Goal: Navigation & Orientation: Find specific page/section

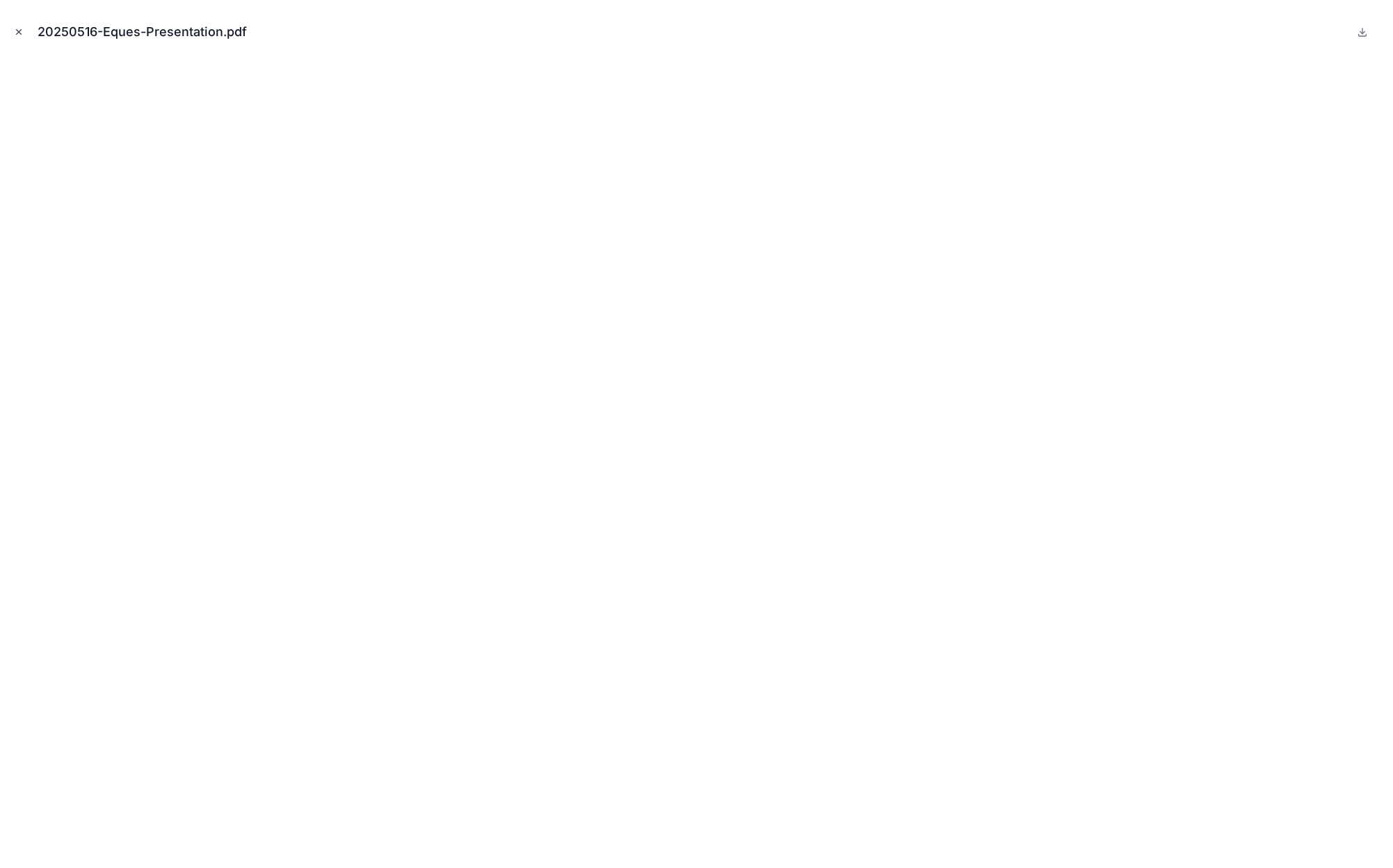
click at [16, 32] on icon "Close modal" at bounding box center [18, 31] width 10 height 10
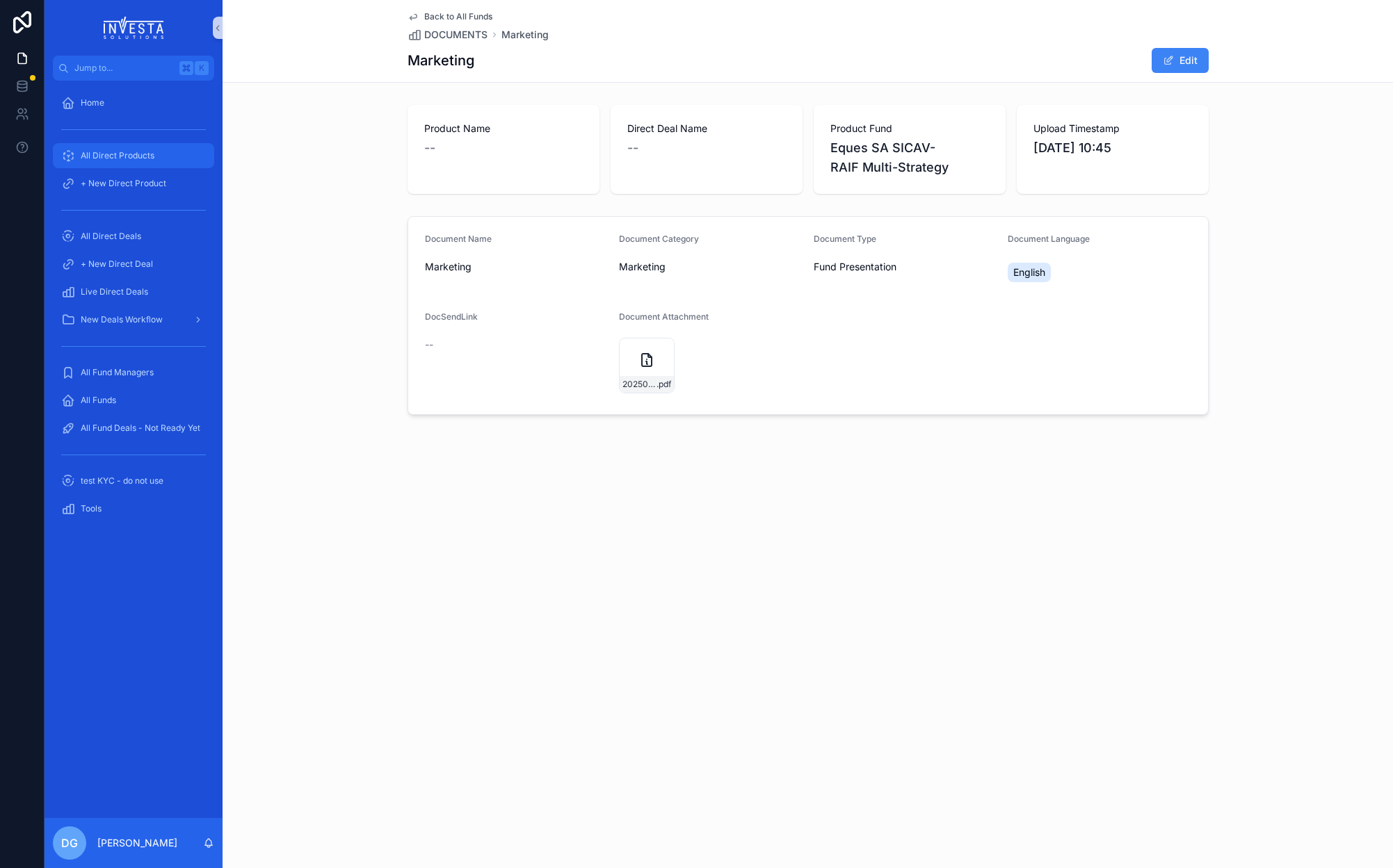
drag, startPoint x: 106, startPoint y: 146, endPoint x: 101, endPoint y: 124, distance: 22.6
click at [106, 146] on div "All Direct Products" at bounding box center [134, 155] width 145 height 22
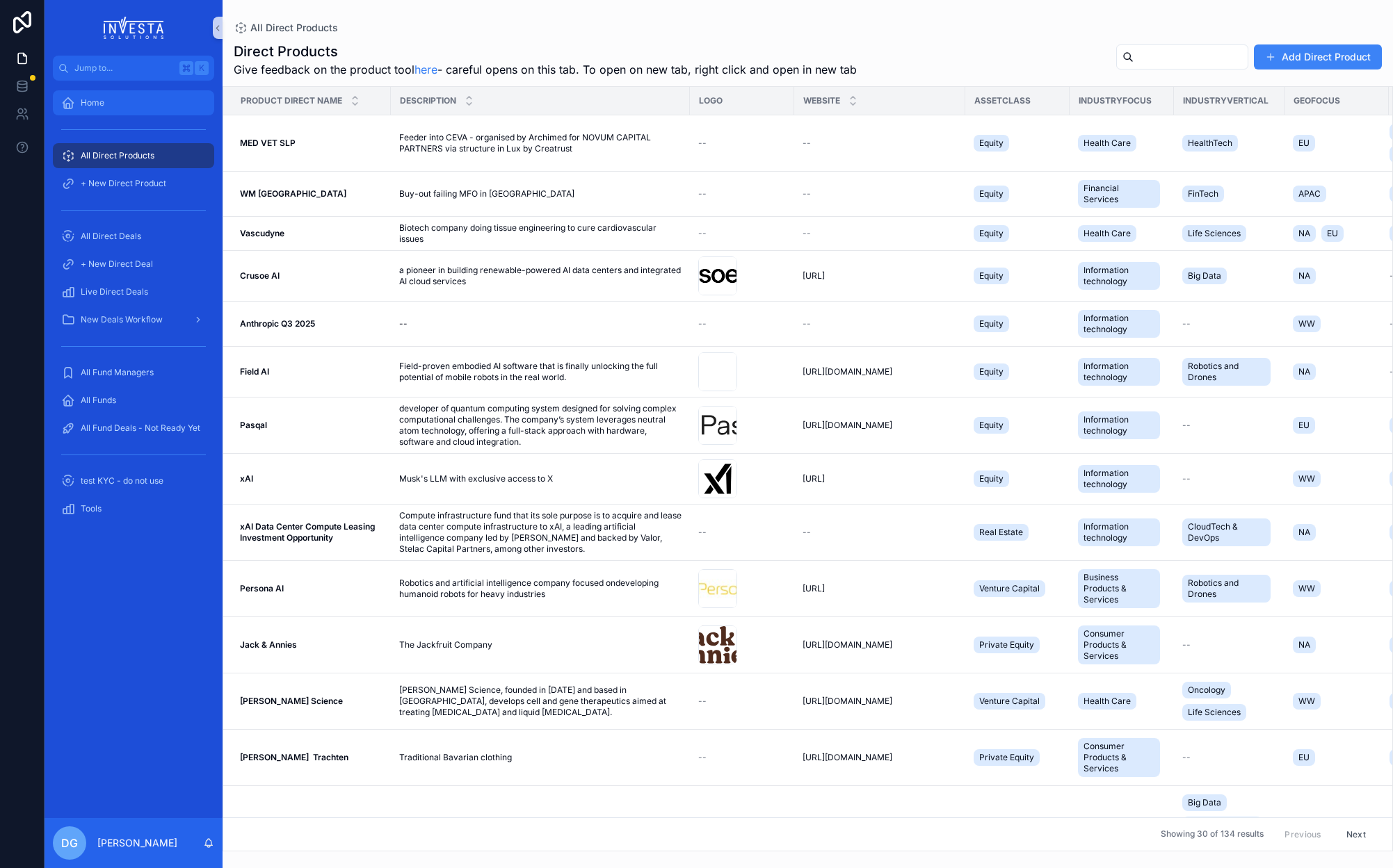
click at [91, 98] on span "Home" at bounding box center [92, 103] width 24 height 11
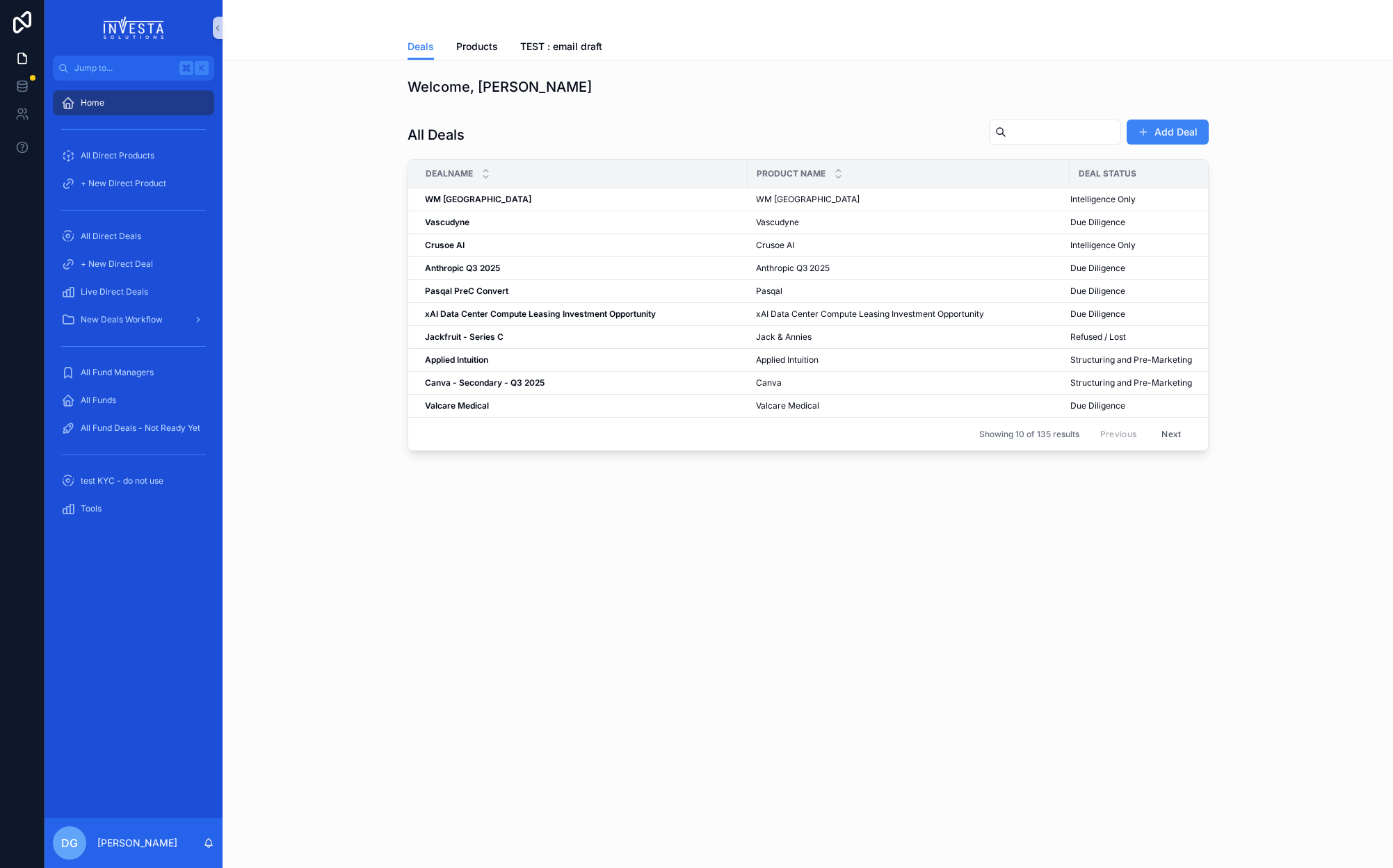
click at [93, 98] on span "Home" at bounding box center [92, 103] width 24 height 11
click at [482, 42] on span "Products" at bounding box center [477, 46] width 42 height 14
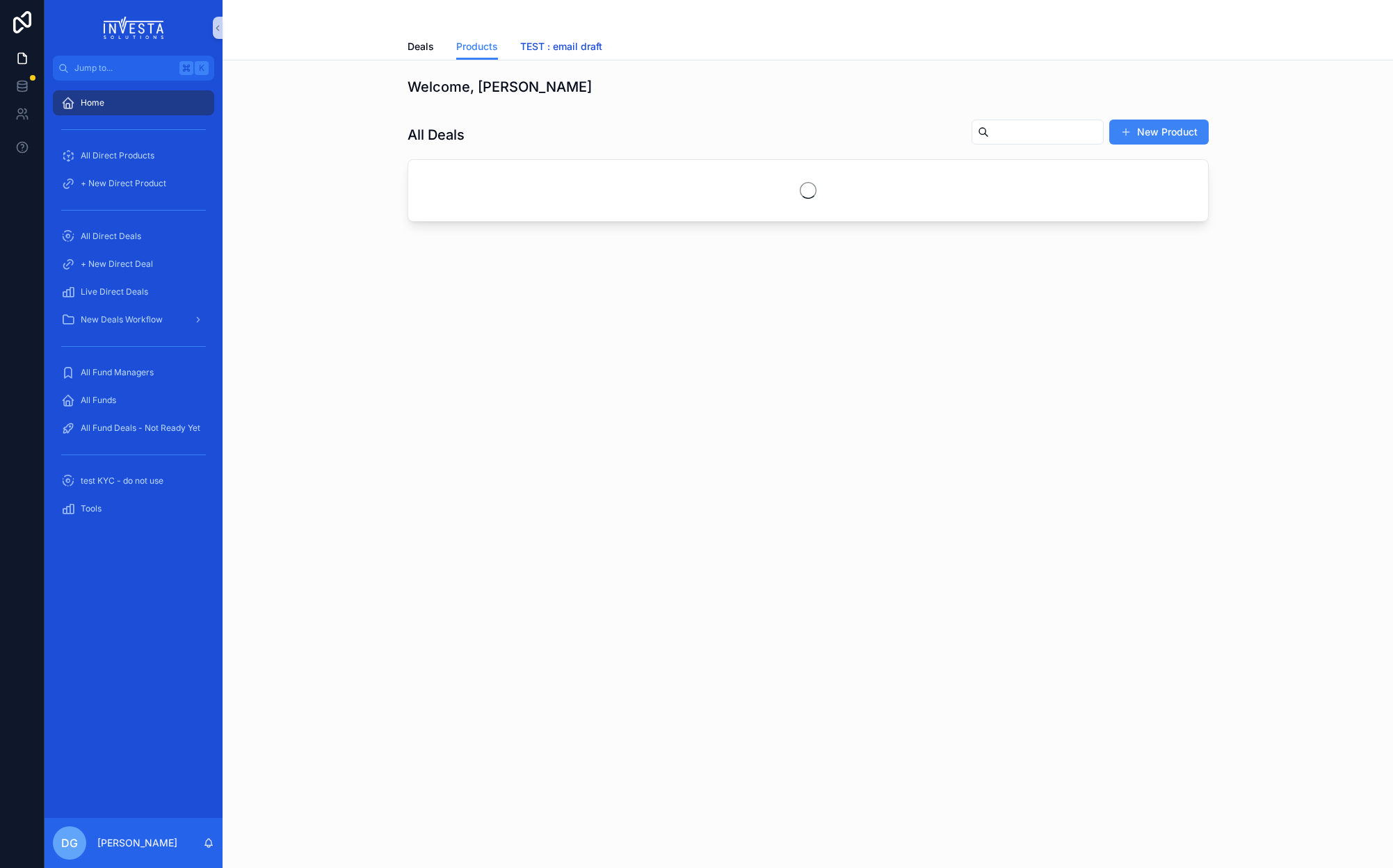
click at [561, 48] on span "TEST : email draft" at bounding box center [561, 46] width 82 height 14
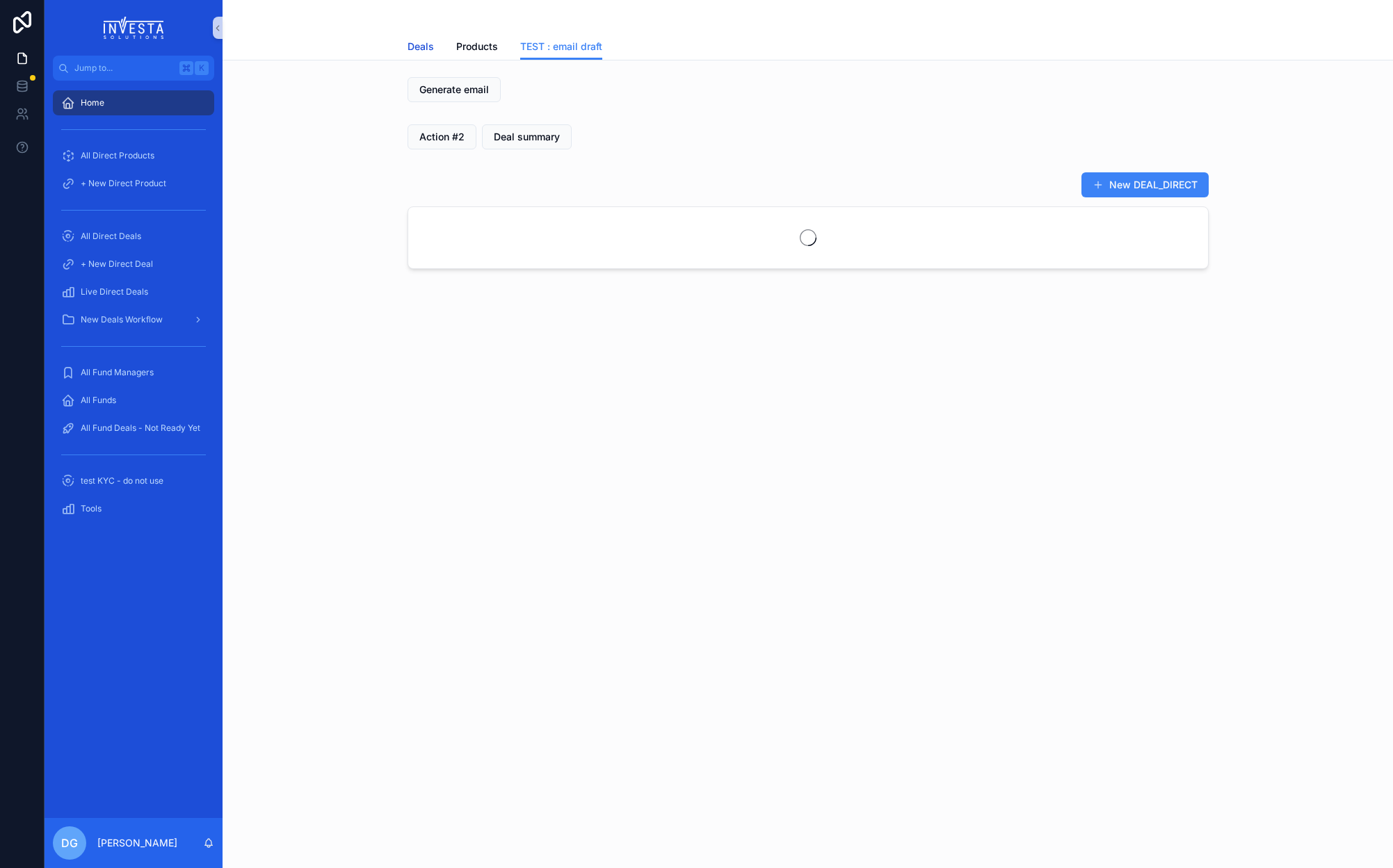
click at [415, 42] on span "Deals" at bounding box center [421, 46] width 26 height 14
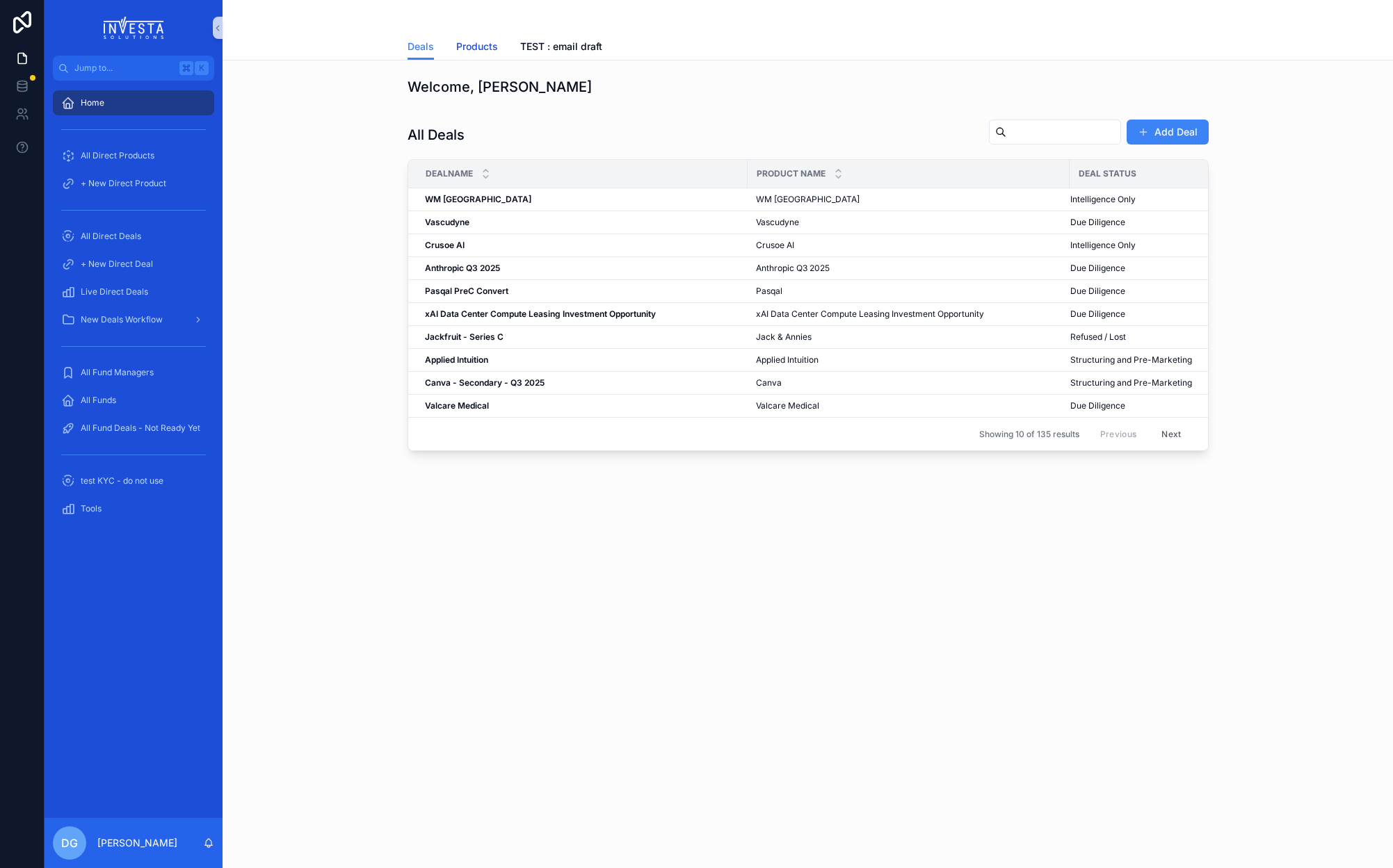
click at [476, 46] on span "Products" at bounding box center [477, 46] width 42 height 14
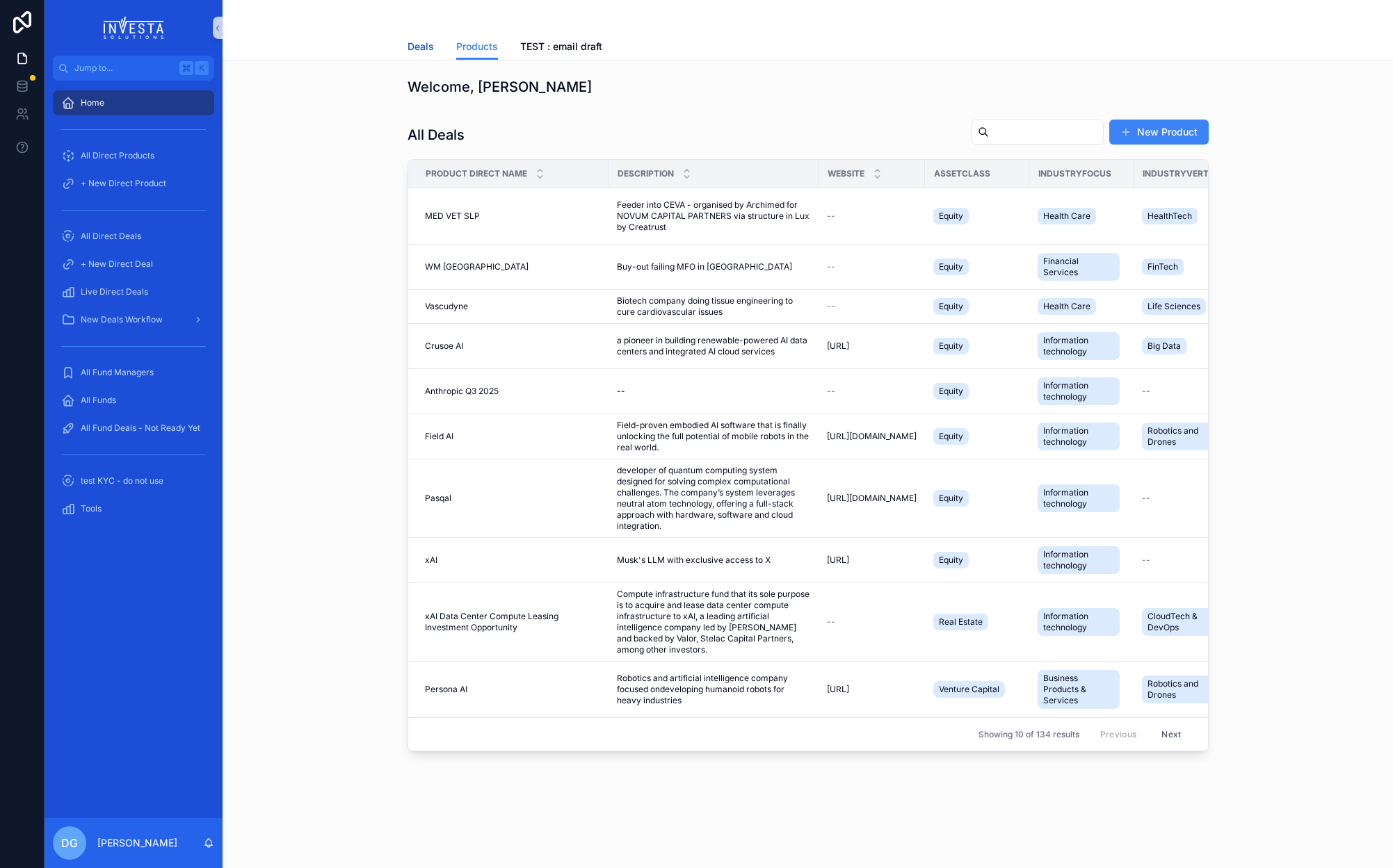
click at [420, 44] on span "Deals" at bounding box center [421, 46] width 26 height 14
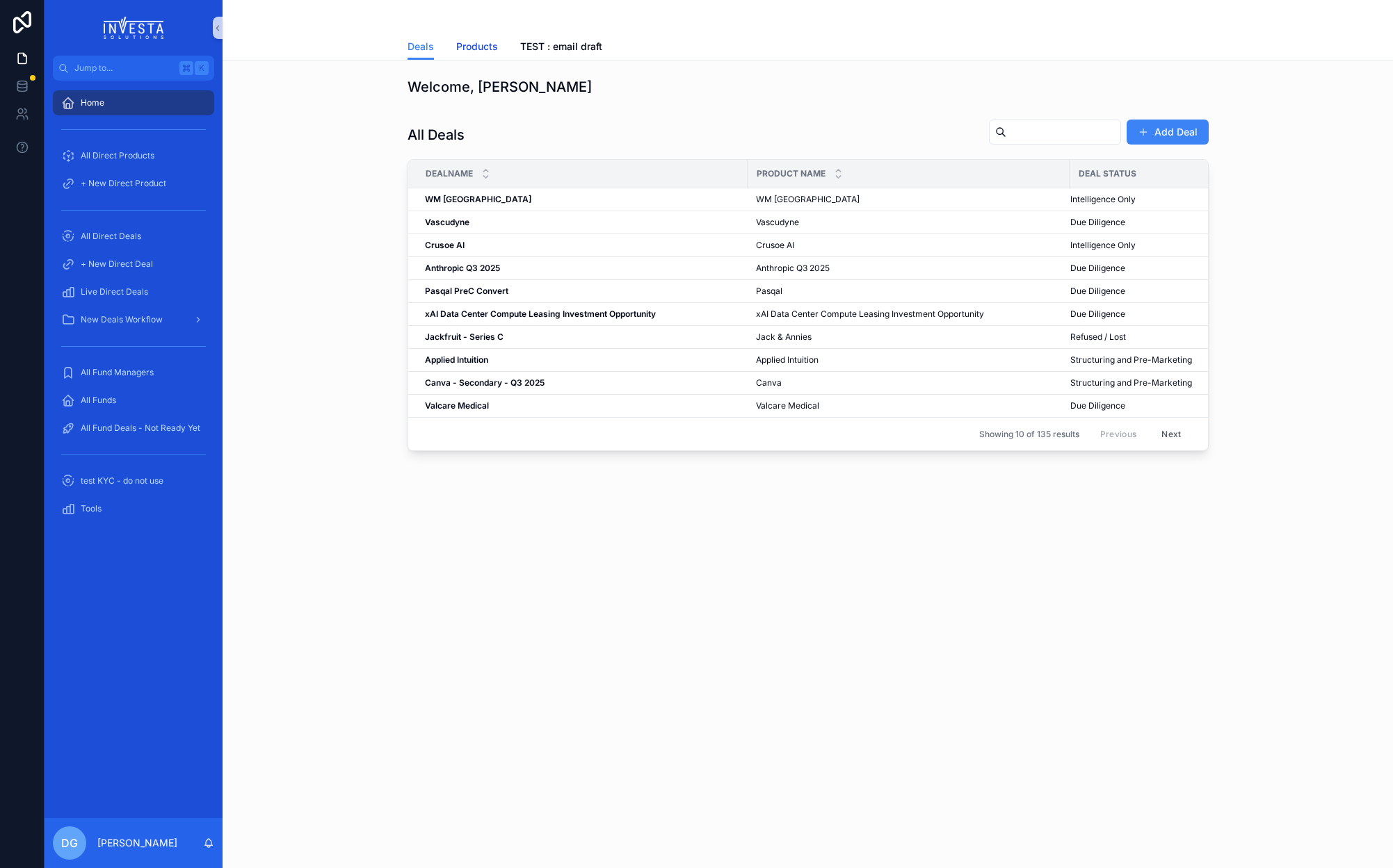
click at [482, 48] on span "Products" at bounding box center [477, 46] width 42 height 14
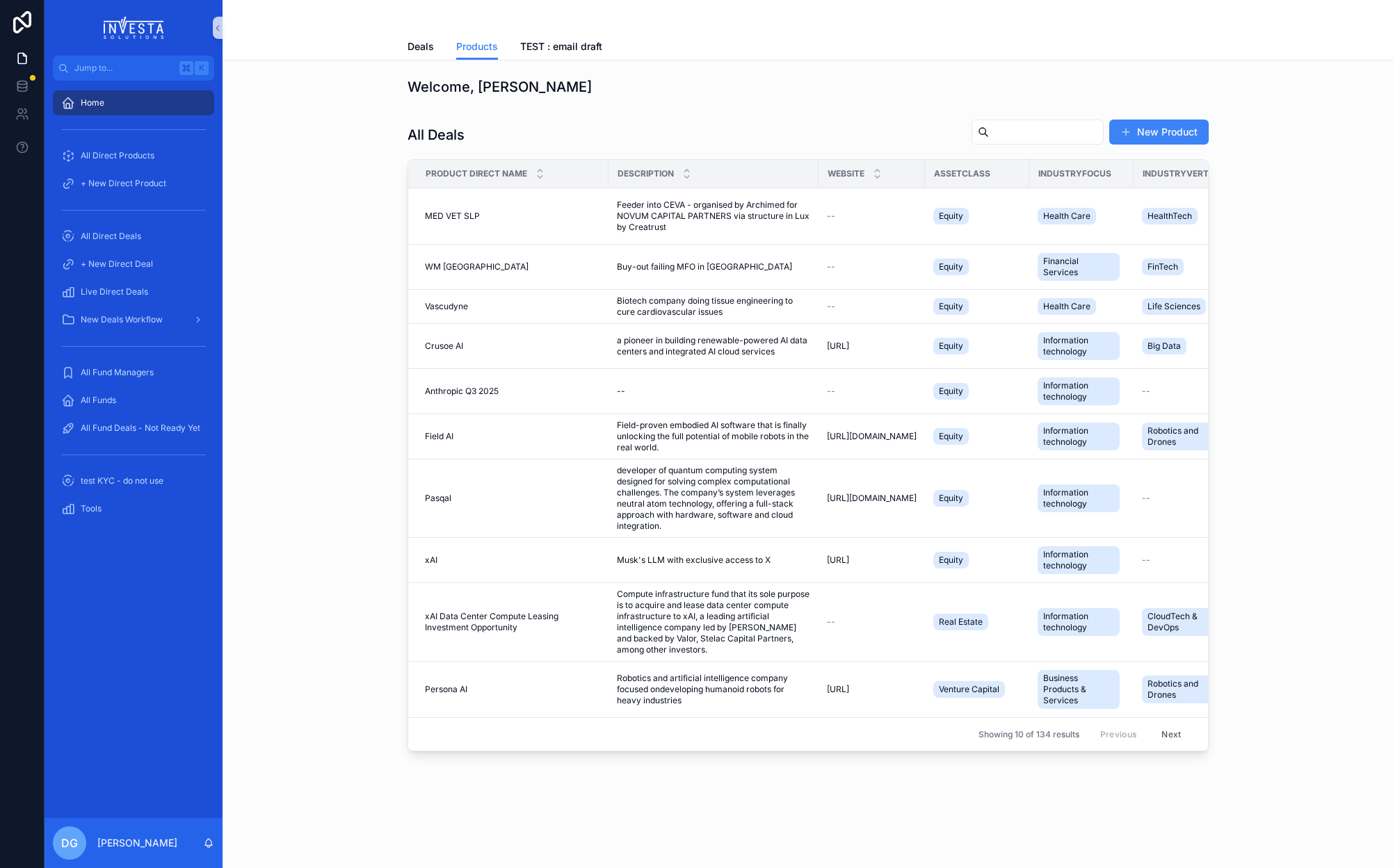
click at [1004, 133] on input "scrollable content" at bounding box center [1046, 132] width 114 height 19
click at [1175, 735] on button "Next" at bounding box center [1171, 735] width 39 height 22
